Goal: Transaction & Acquisition: Subscribe to service/newsletter

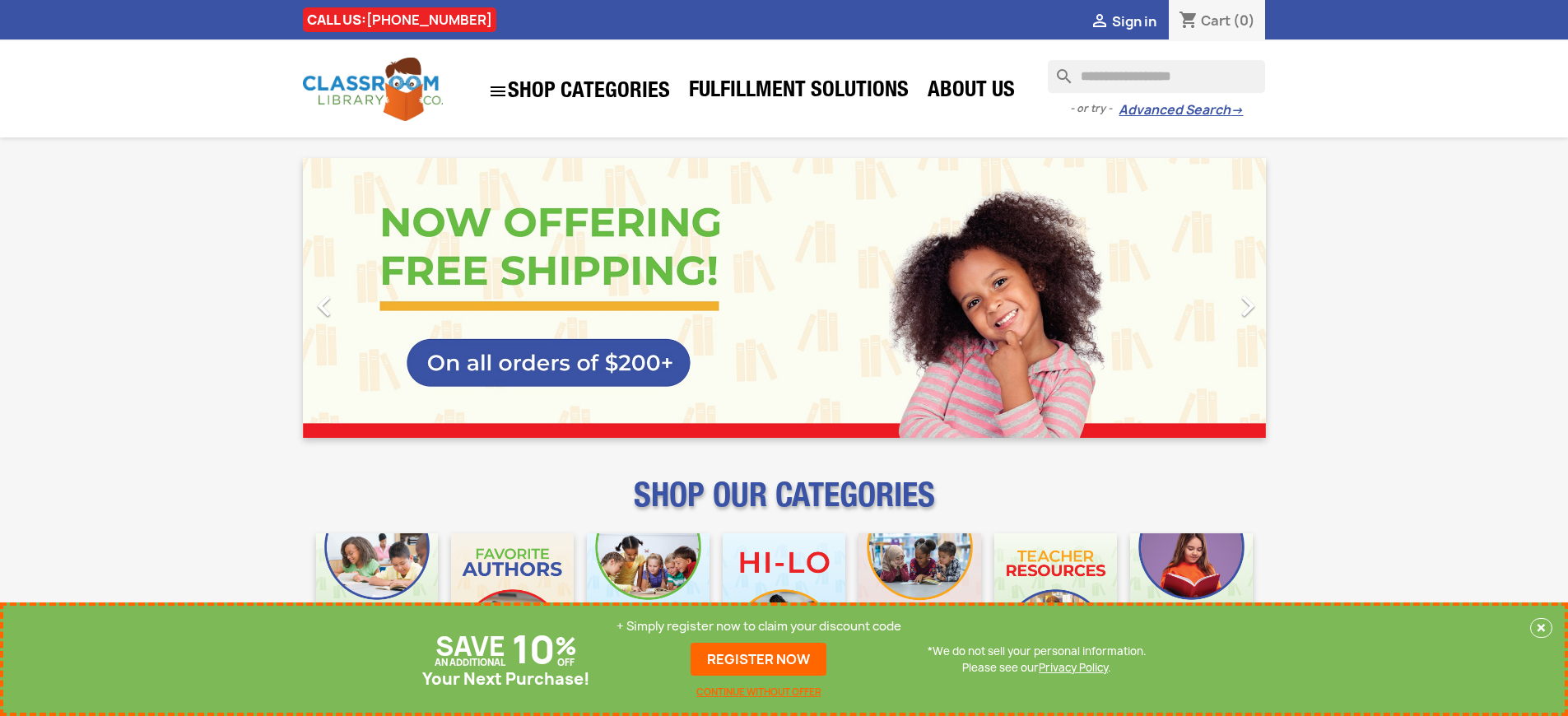
click at [759, 626] on p "+ Simply register now to claim your discount code" at bounding box center [758, 626] width 285 height 17
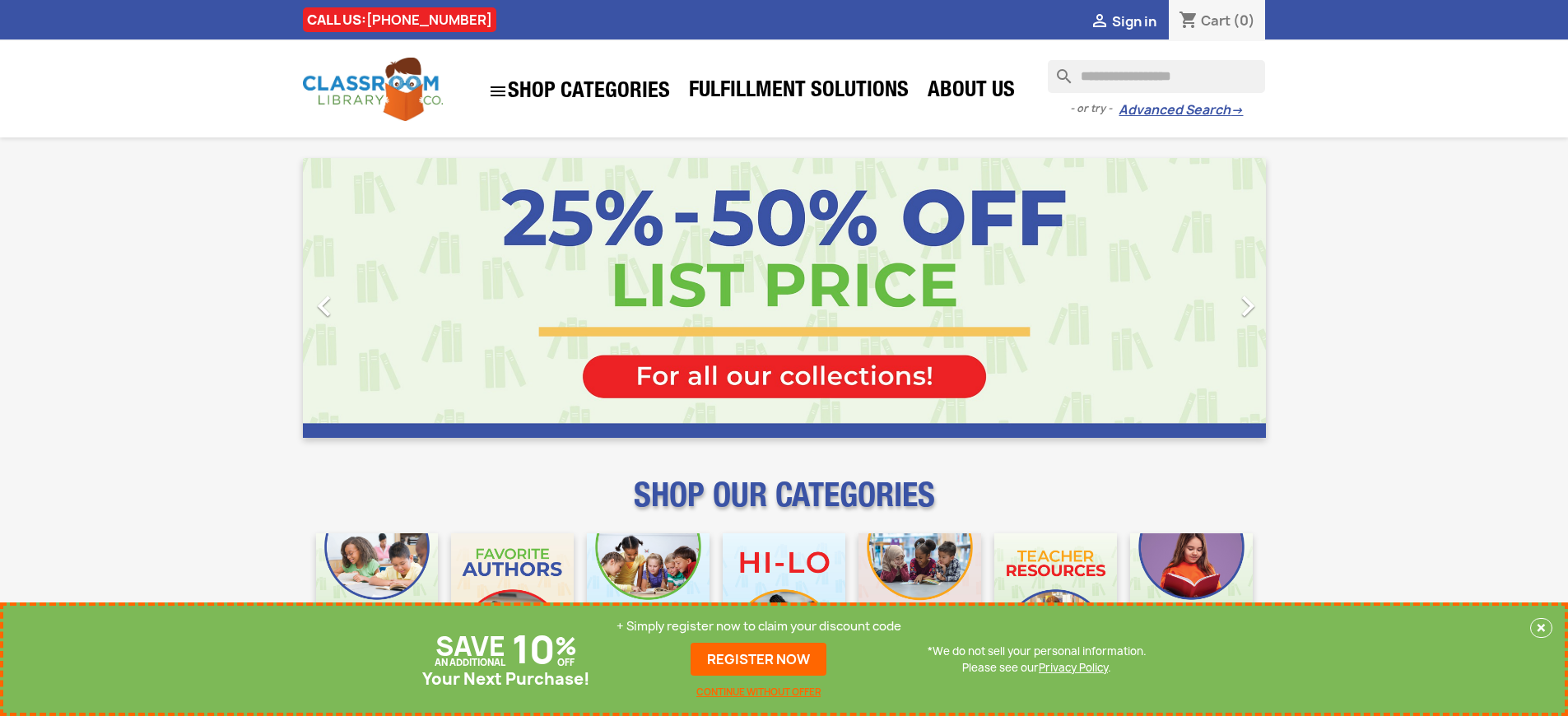
click at [759, 626] on p "+ Simply register now to claim your discount code" at bounding box center [758, 626] width 285 height 17
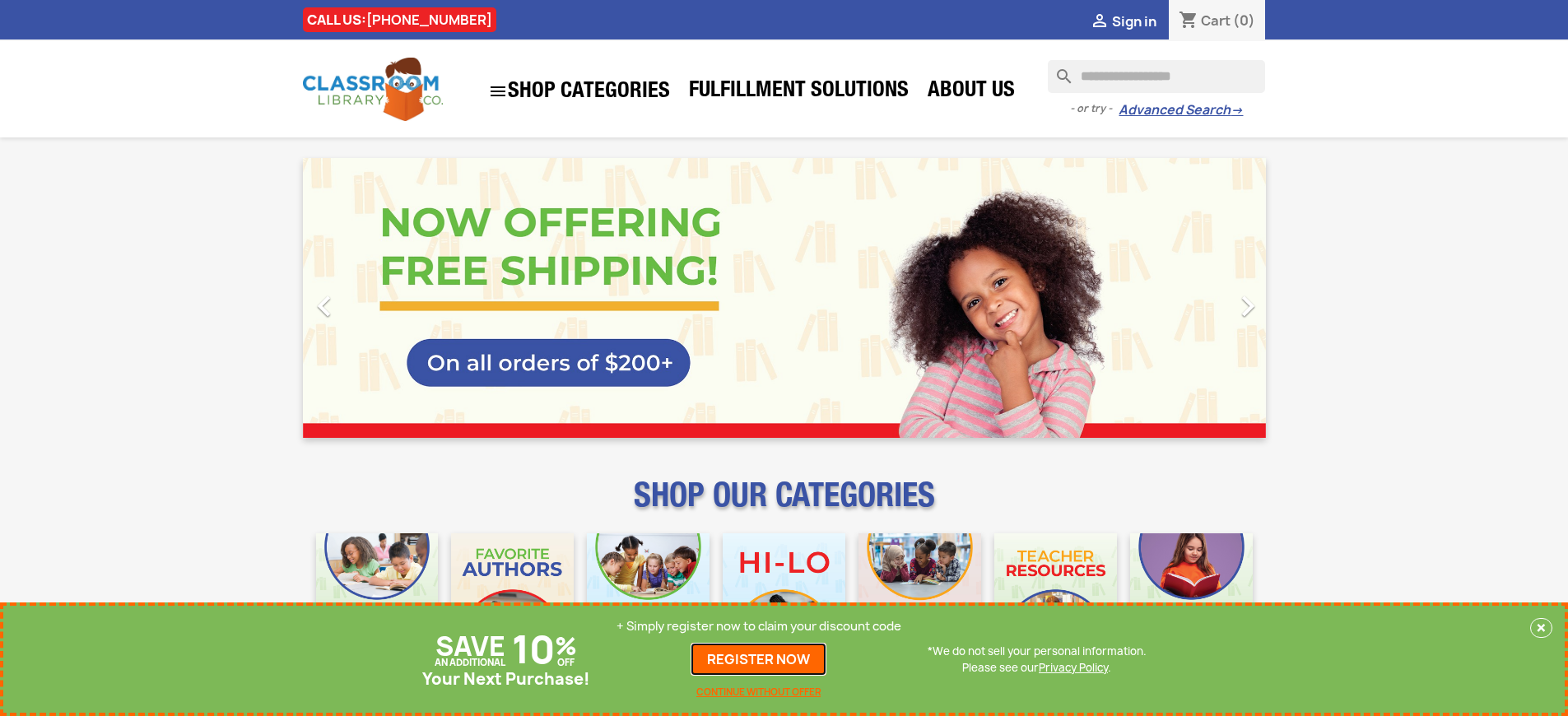
click at [759, 660] on link "REGISTER NOW" at bounding box center [757, 659] width 135 height 33
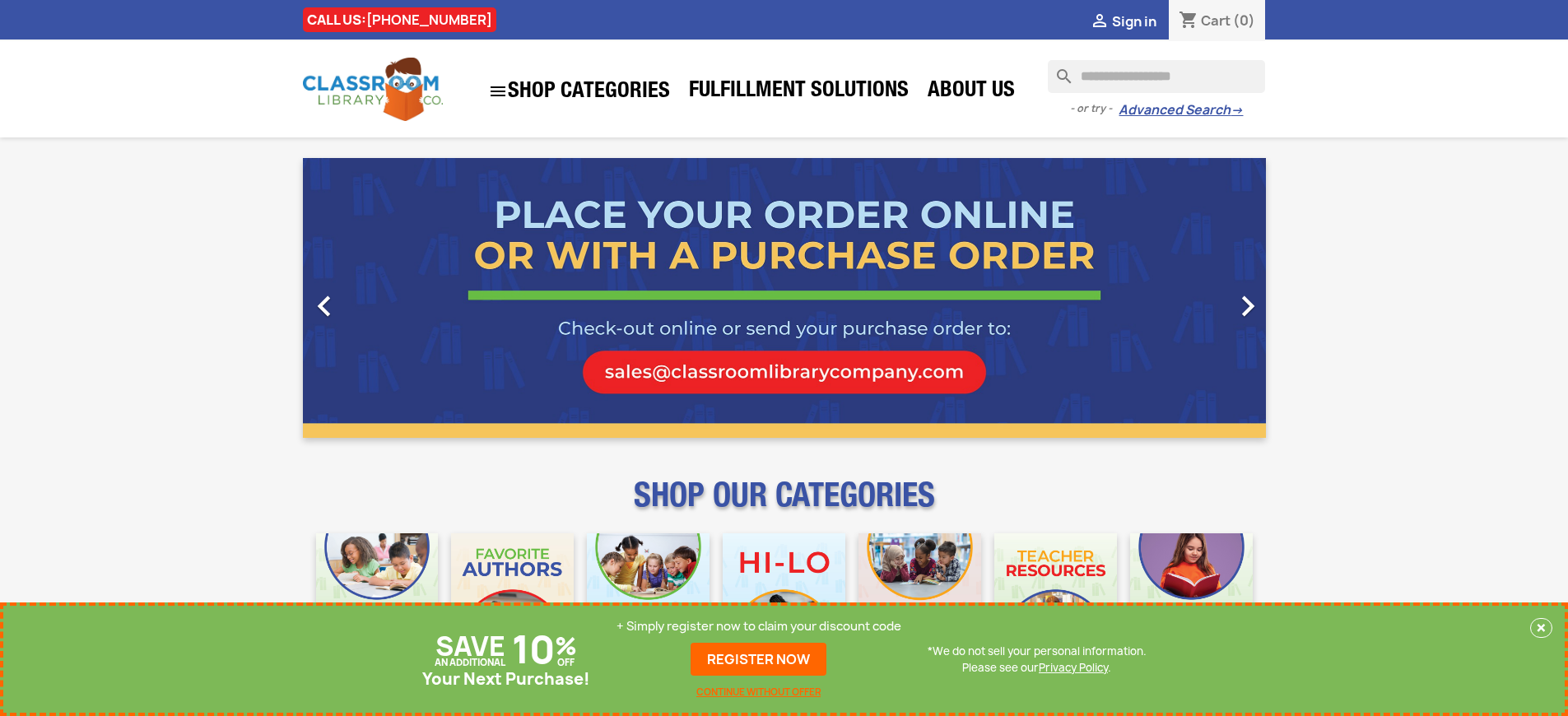
click at [759, 626] on p "+ Simply register now to claim your discount code" at bounding box center [758, 626] width 285 height 17
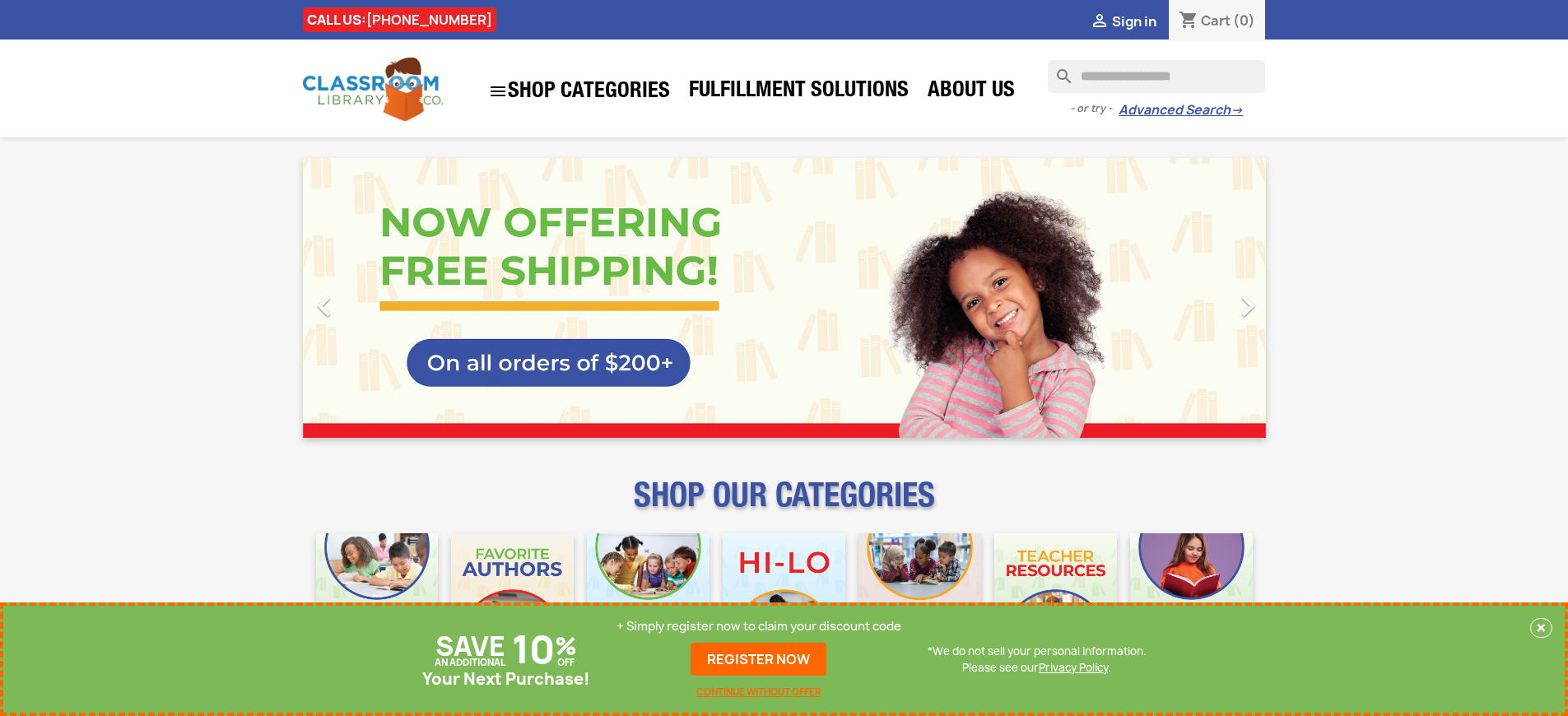
click at [759, 626] on p "+ Simply register now to claim your discount code" at bounding box center [758, 626] width 285 height 17
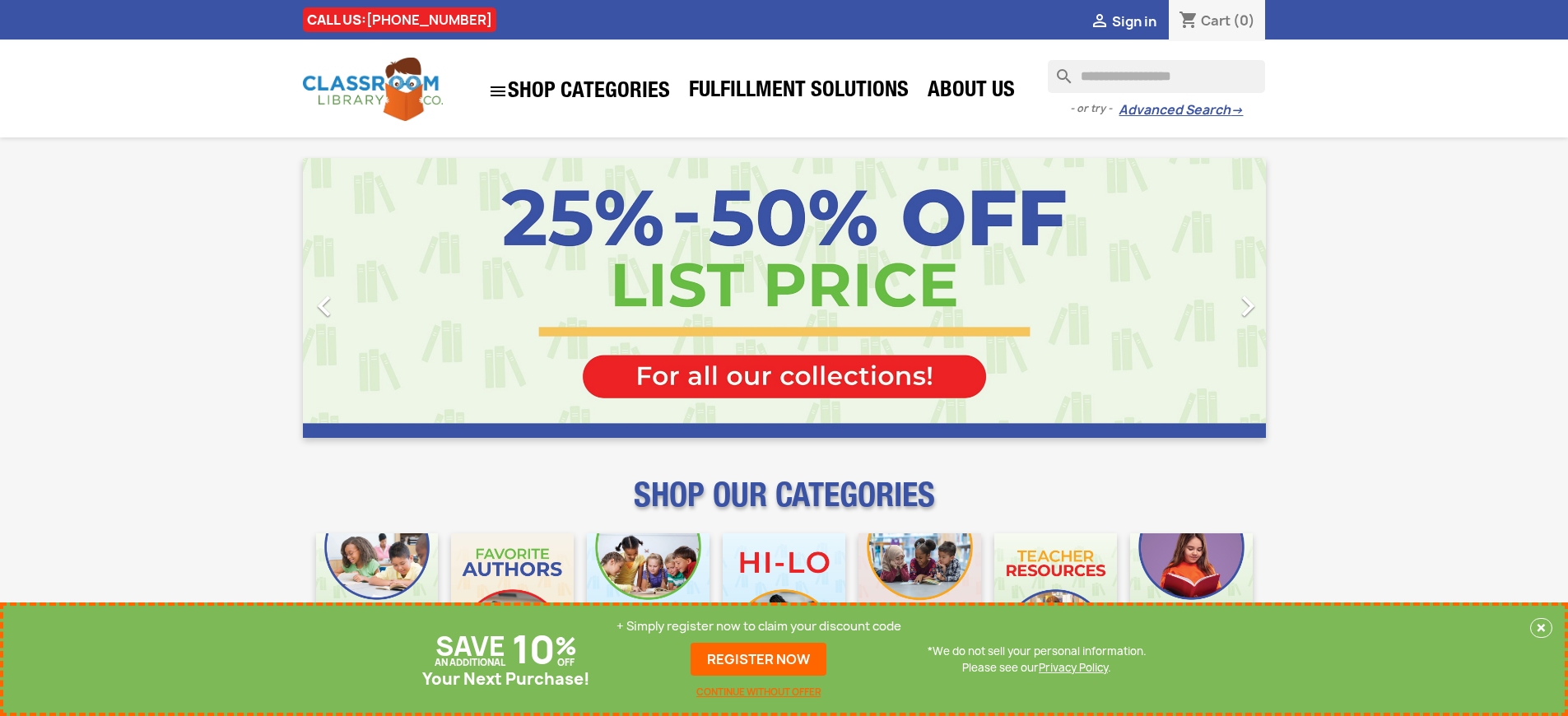
click at [759, 626] on p "+ Simply register now to claim your discount code" at bounding box center [758, 626] width 285 height 17
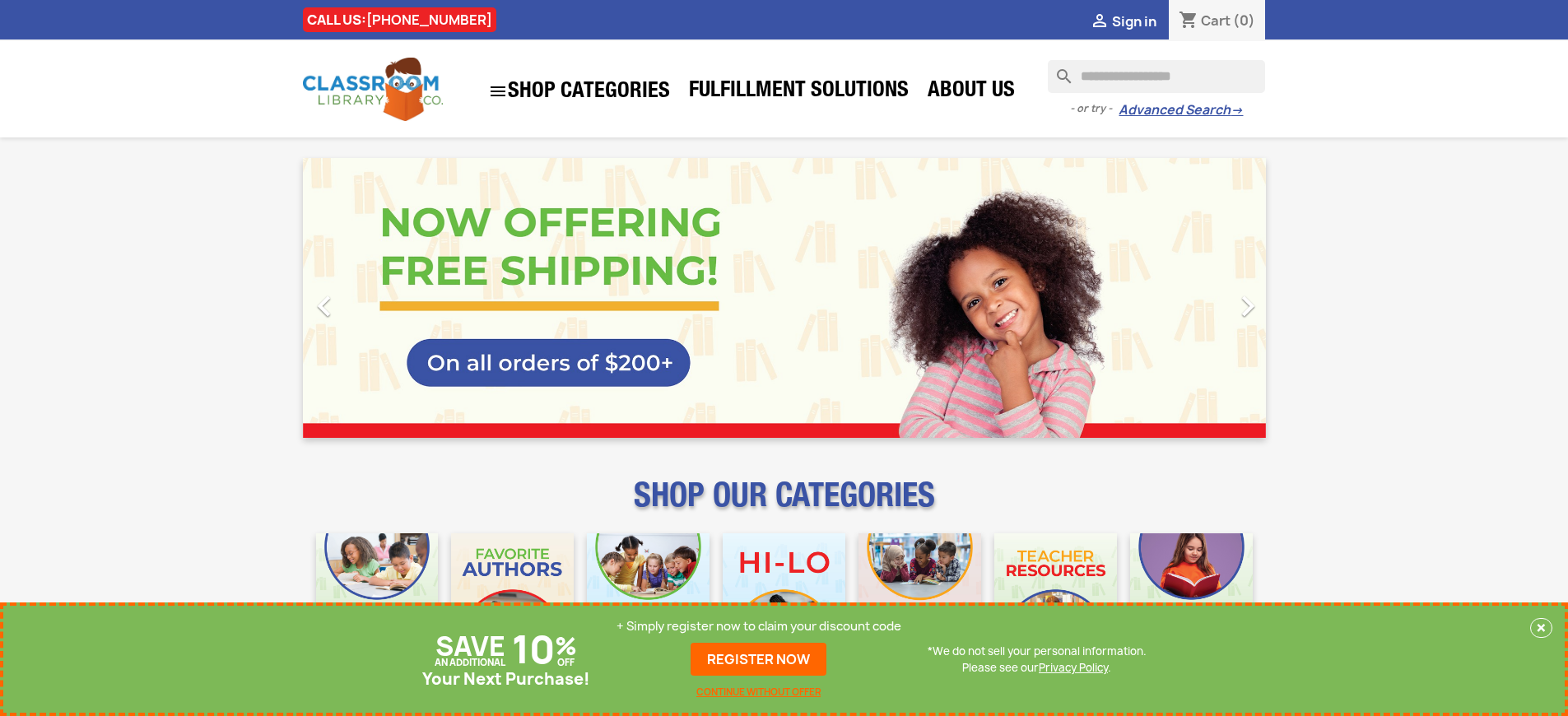
click at [759, 626] on p "+ Simply register now to claim your discount code" at bounding box center [758, 626] width 285 height 17
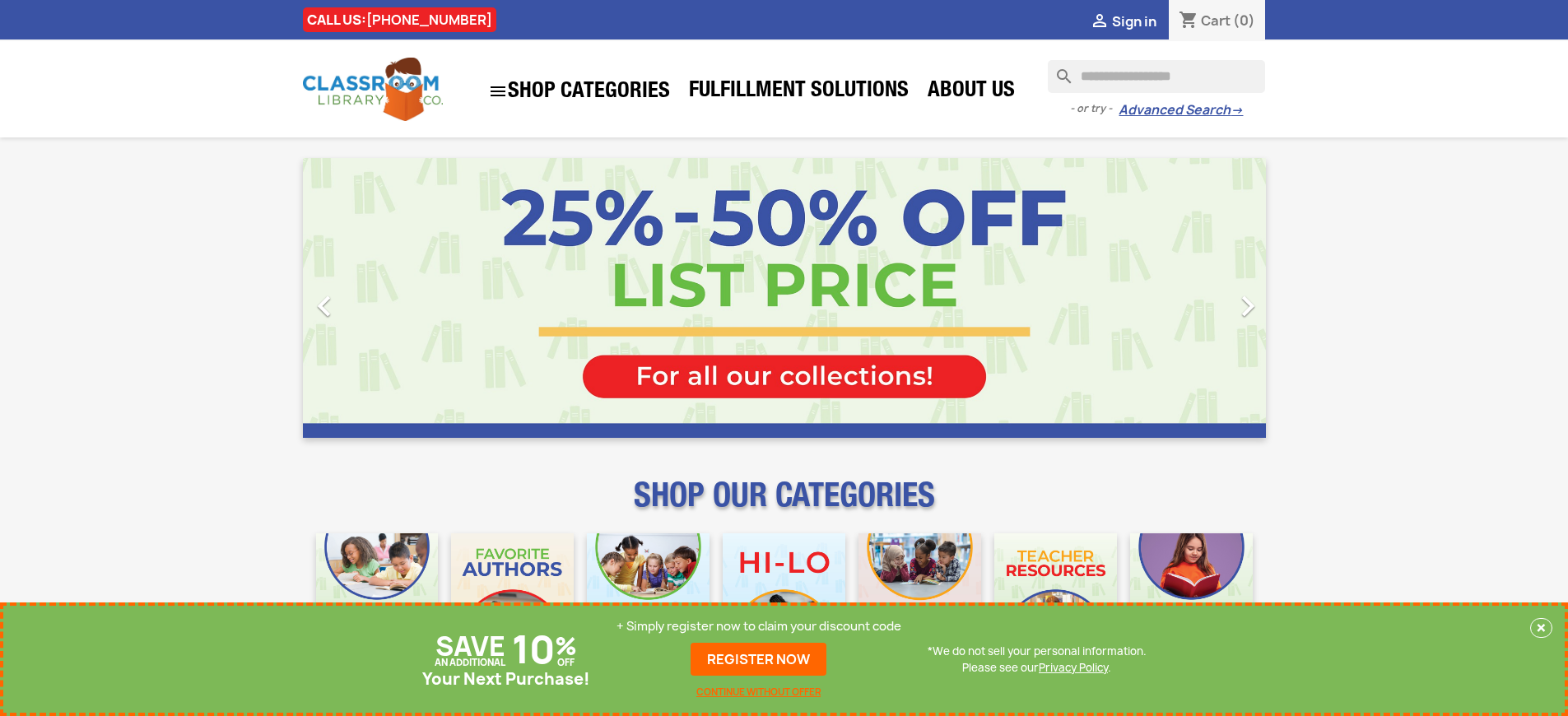
click at [759, 626] on p "+ Simply register now to claim your discount code" at bounding box center [758, 626] width 285 height 17
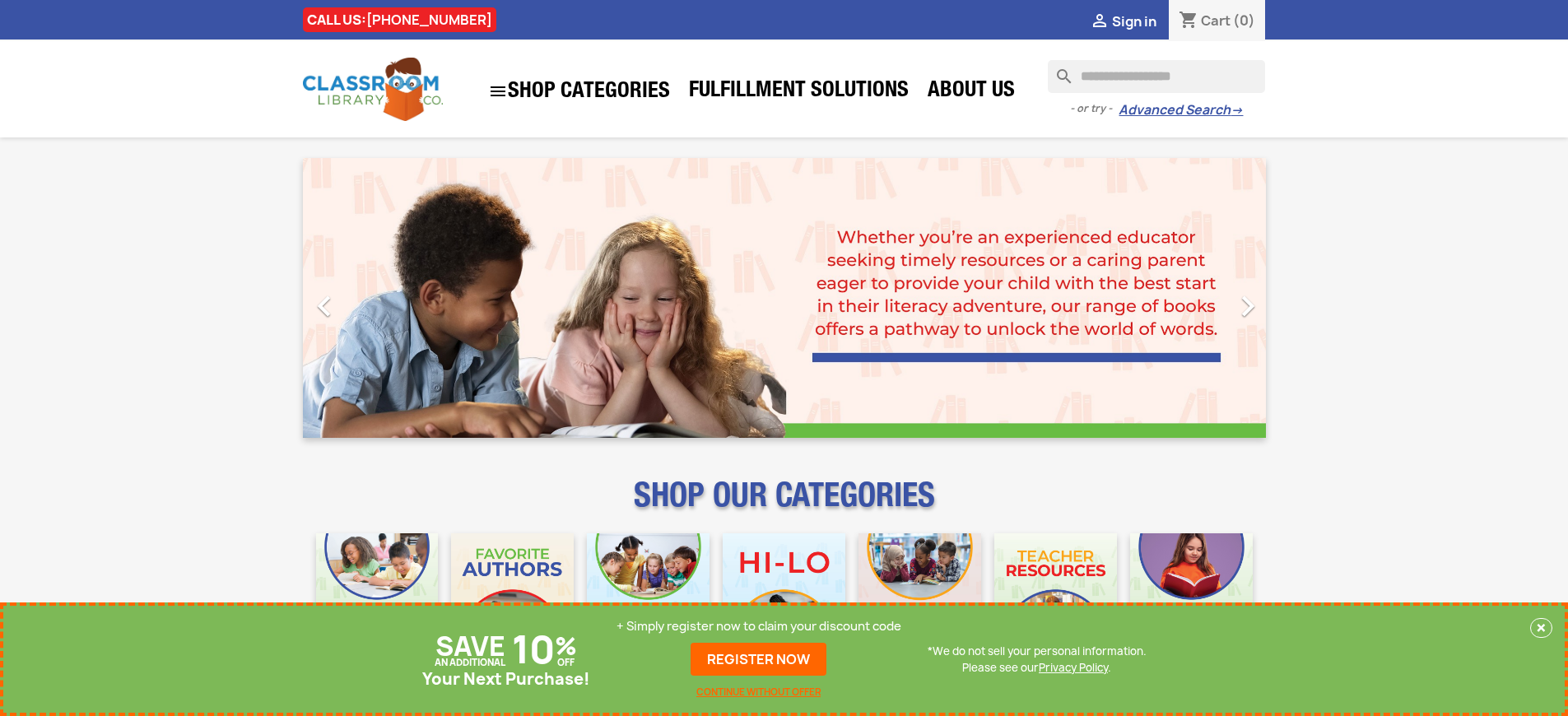
click at [759, 660] on link "REGISTER NOW" at bounding box center [757, 659] width 135 height 33
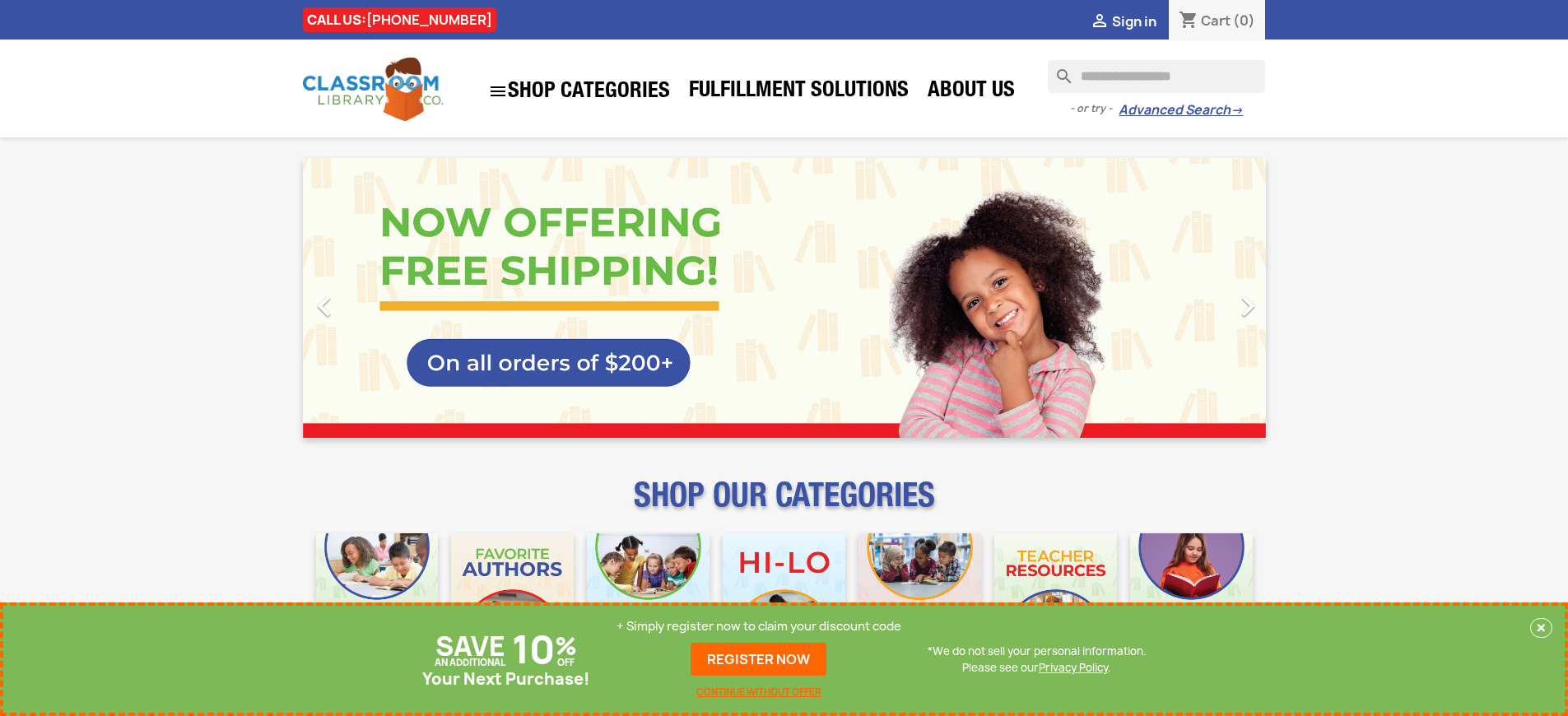
click at [759, 626] on p "+ Simply register now to claim your discount code" at bounding box center [758, 626] width 285 height 17
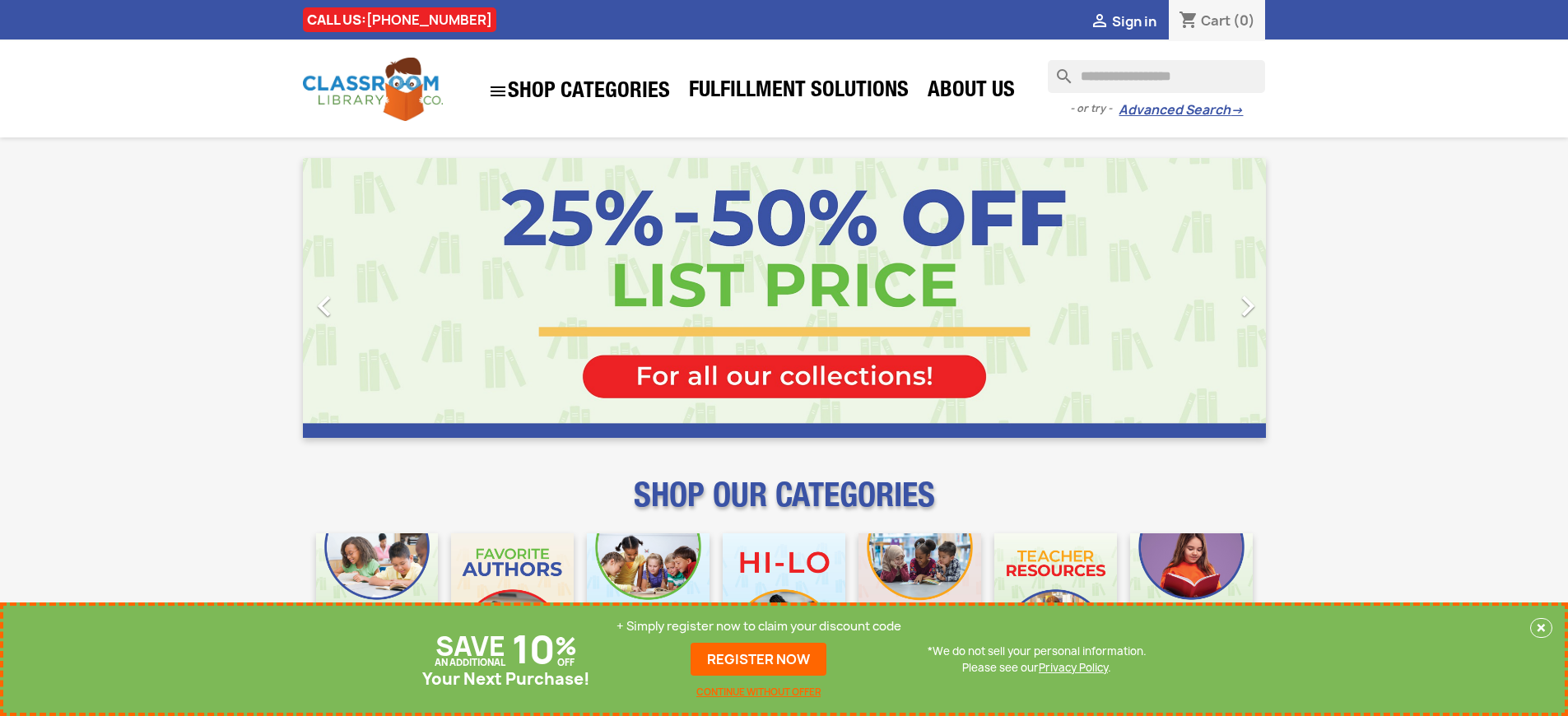
click at [759, 626] on p "+ Simply register now to claim your discount code" at bounding box center [758, 626] width 285 height 17
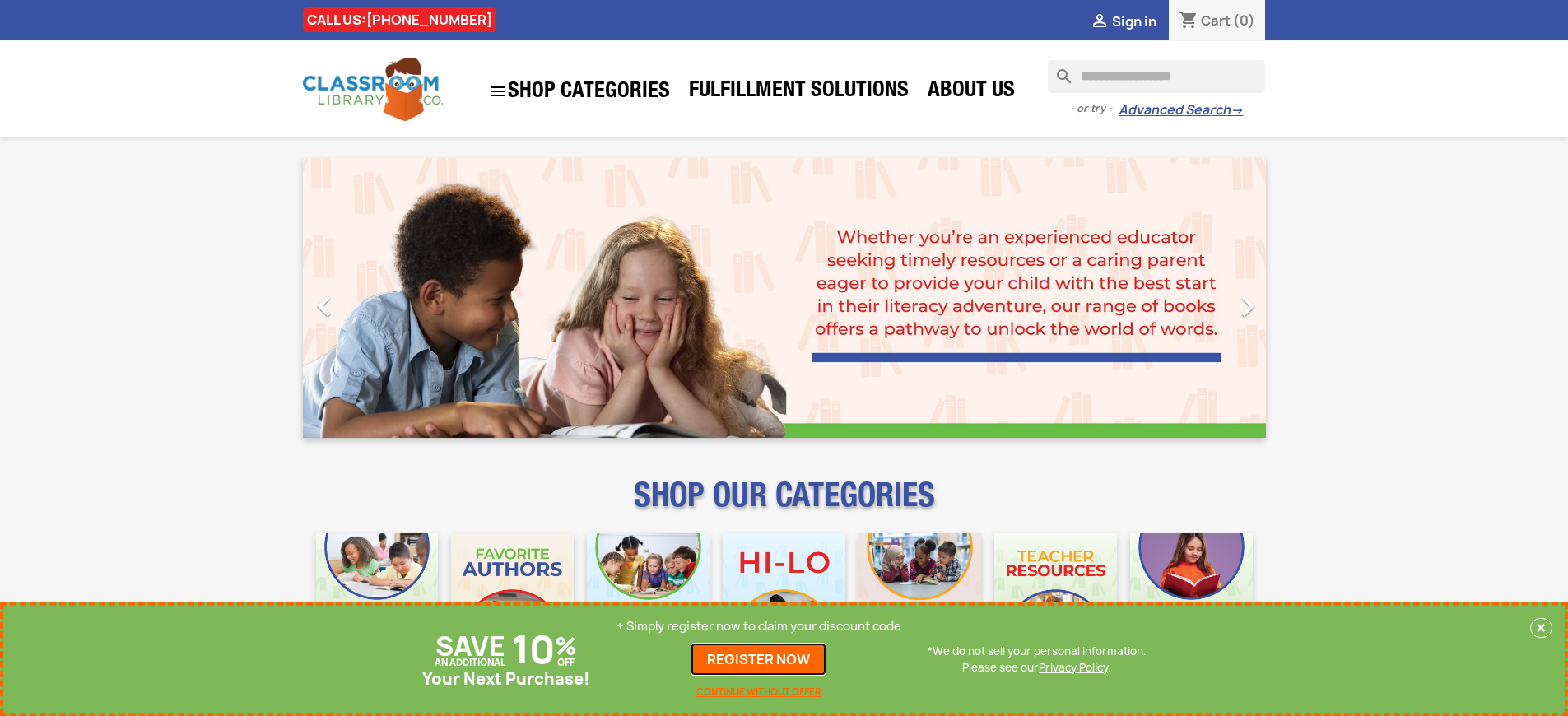
click at [759, 660] on link "REGISTER NOW" at bounding box center [757, 659] width 135 height 33
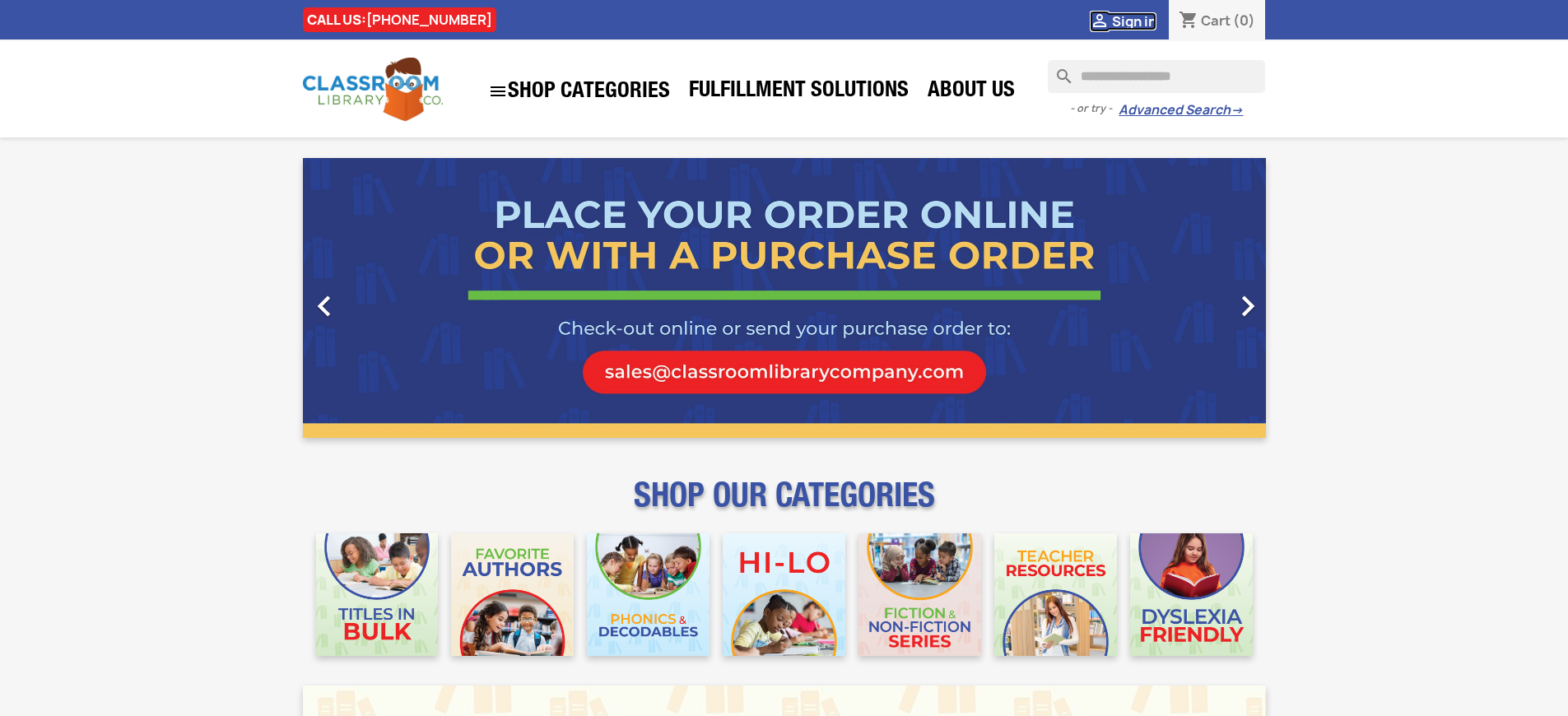
click at [1133, 21] on span "Sign in" at bounding box center [1134, 21] width 44 height 18
